Goal: Task Accomplishment & Management: Manage account settings

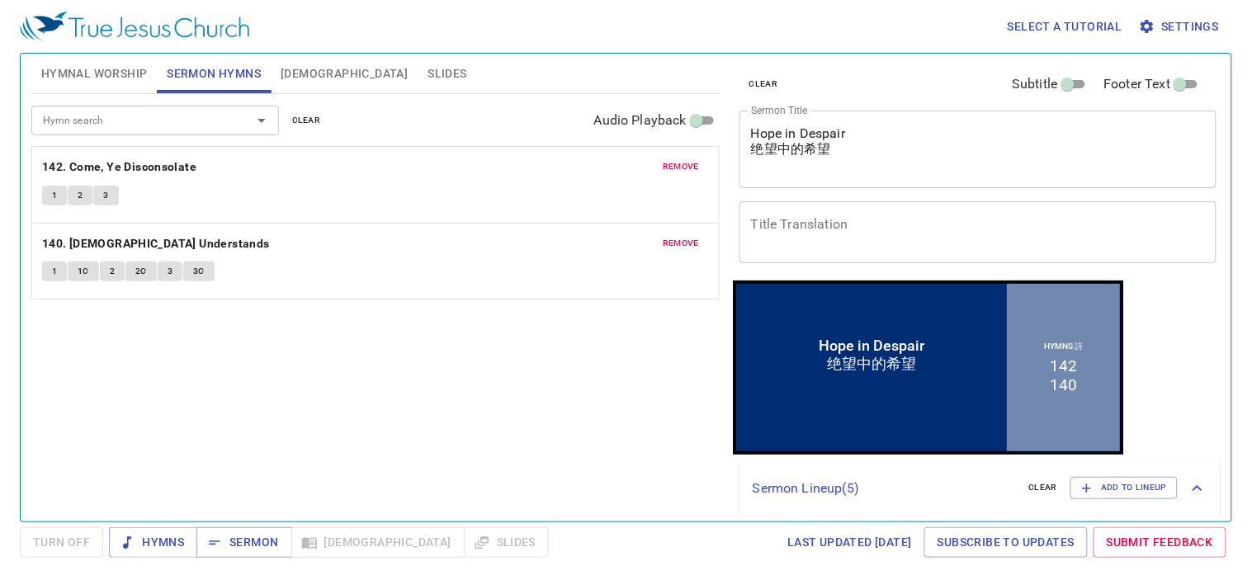
click at [302, 77] on span "[DEMOGRAPHIC_DATA]" at bounding box center [343, 74] width 127 height 21
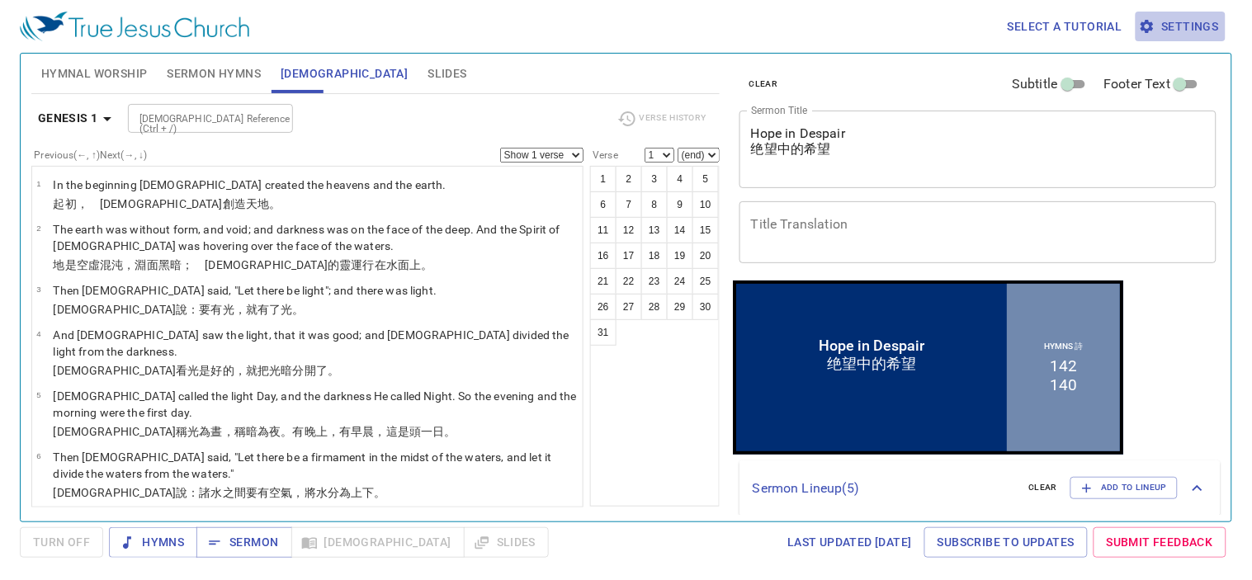
click at [1194, 21] on span "Settings" at bounding box center [1180, 26] width 77 height 21
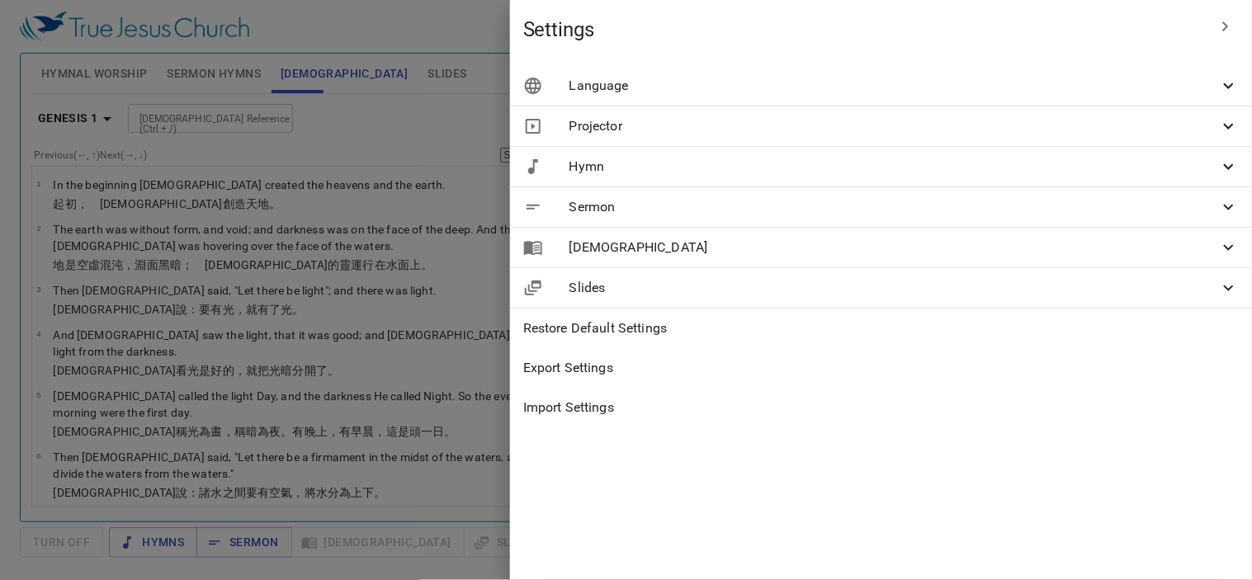
click at [869, 204] on span "Sermon" at bounding box center [893, 207] width 649 height 20
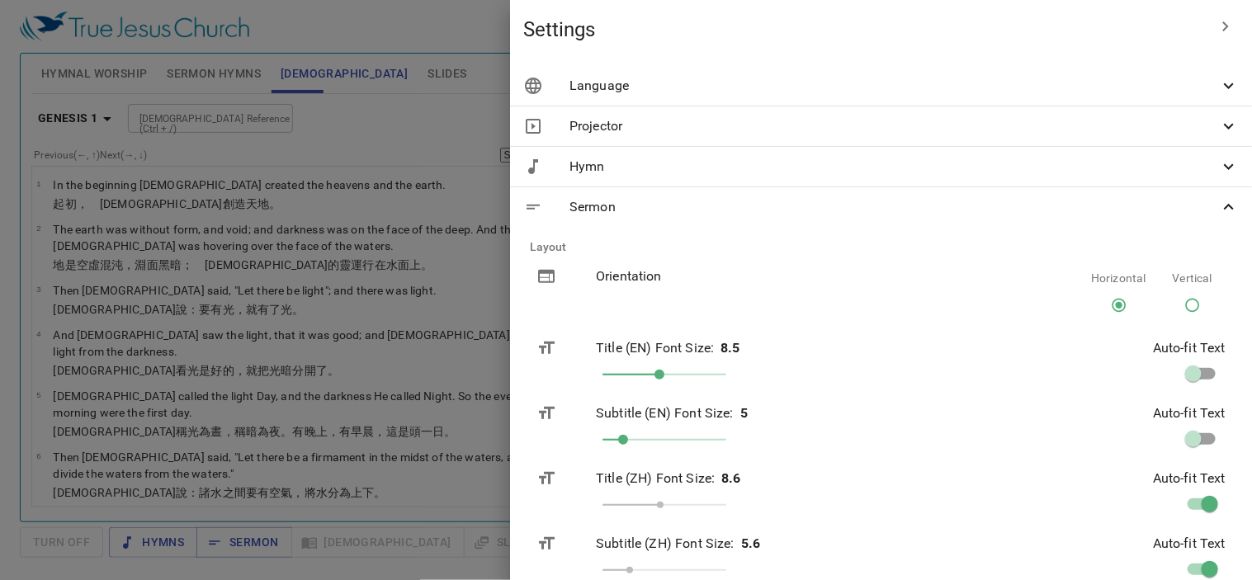
click at [1183, 378] on input "checkbox" at bounding box center [1193, 376] width 94 height 31
checkbox input "true"
click at [1188, 438] on input "checkbox" at bounding box center [1193, 442] width 94 height 31
checkbox input "true"
click at [1215, 27] on icon "button" at bounding box center [1225, 26] width 20 height 20
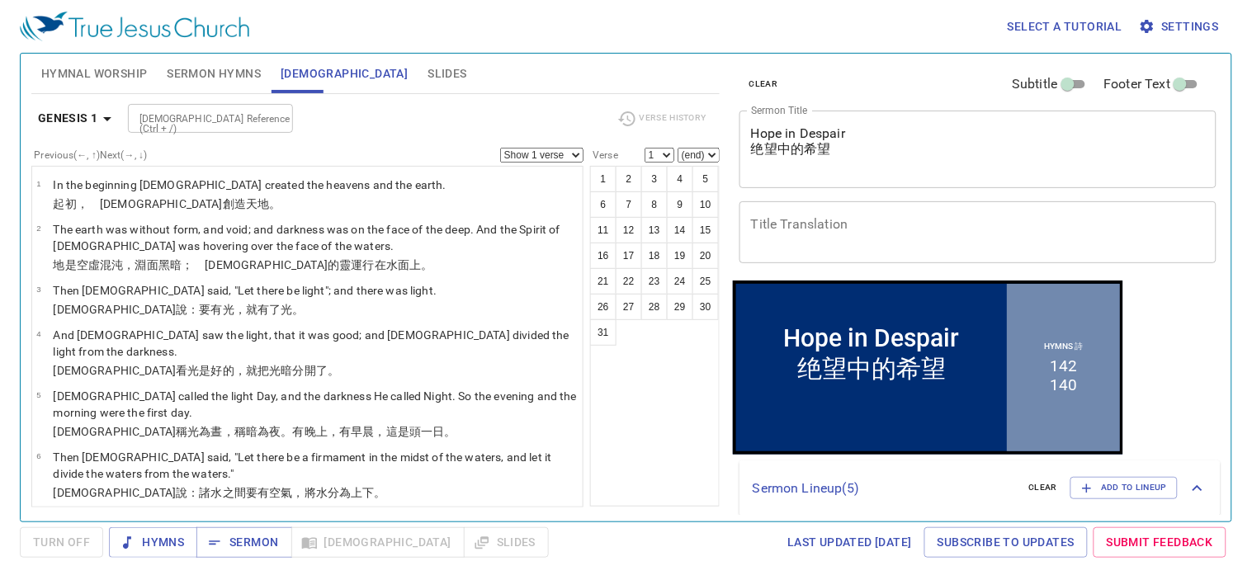
click at [433, 5] on div "Select a tutorial Settings" at bounding box center [622, 26] width 1205 height 53
